Goal: Task Accomplishment & Management: Manage account settings

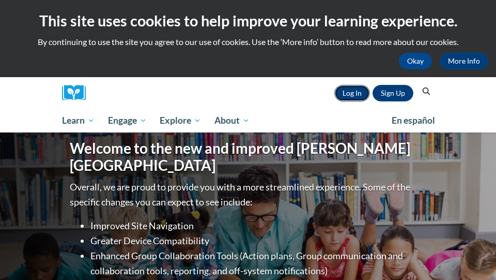
click at [347, 97] on link "Log In" at bounding box center [353, 93] width 36 height 17
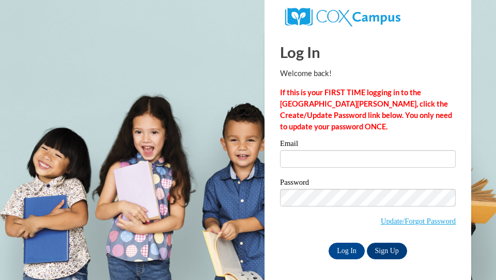
scroll to position [2, 0]
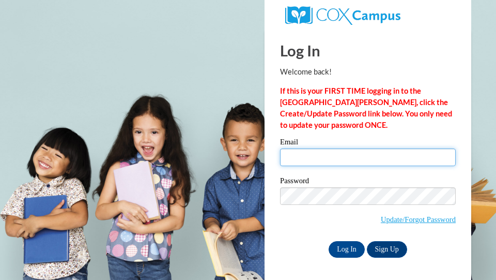
click at [301, 155] on input "Email" at bounding box center [368, 157] width 176 height 18
type input "[EMAIL_ADDRESS][DOMAIN_NAME]"
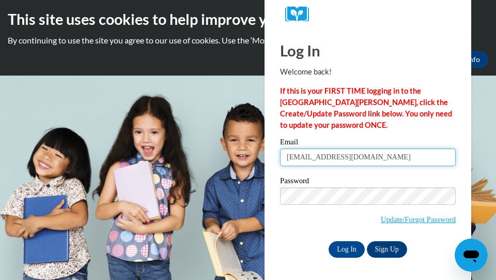
scroll to position [0, 0]
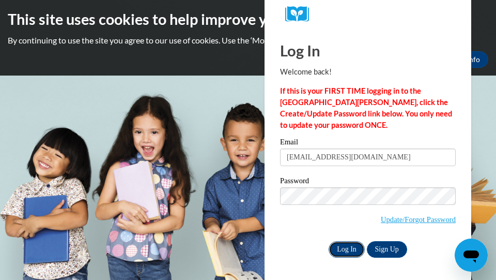
click at [347, 245] on input "Log In" at bounding box center [347, 249] width 36 height 17
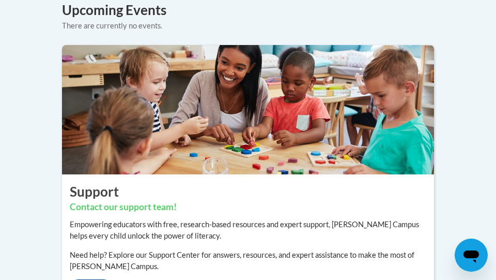
scroll to position [710, 0]
